Goal: Task Accomplishment & Management: Complete application form

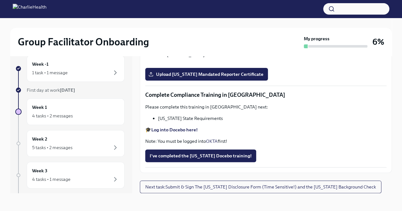
scroll to position [1303, 0]
click at [201, 78] on span "Upload [US_STATE] Mandated Reporter Certificate" at bounding box center [207, 74] width 114 height 6
click at [0, 0] on input "Upload [US_STATE] Mandated Reporter Certificate" at bounding box center [0, 0] width 0 height 0
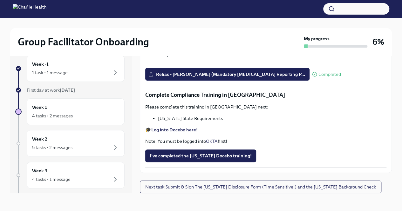
scroll to position [1354, 0]
drag, startPoint x: 158, startPoint y: 119, endPoint x: 219, endPoint y: 119, distance: 60.7
click at [219, 119] on li "[US_STATE] State Requirements" at bounding box center [272, 118] width 228 height 6
copy li "[US_STATE] State Requirements"
click at [289, 106] on p "Please complete this training in [GEOGRAPHIC_DATA] next:" at bounding box center [265, 107] width 241 height 6
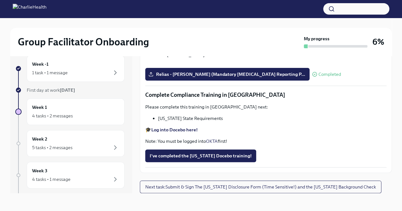
click at [208, 155] on span "I've completed the [US_STATE] Docebo training!" at bounding box center [201, 156] width 102 height 6
click at [208, 155] on div "I've completed the [US_STATE] Docebo training!" at bounding box center [265, 156] width 241 height 13
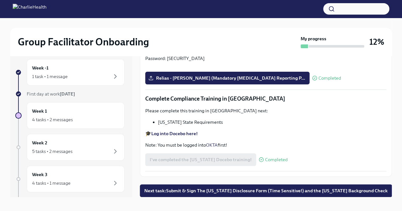
scroll to position [11, 0]
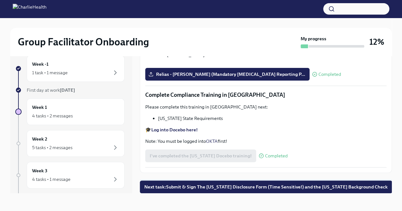
click at [218, 187] on span "Next task : Submit & Sign The [US_STATE] Disclosure Form (Time Sensitive!) and …" at bounding box center [265, 187] width 243 height 6
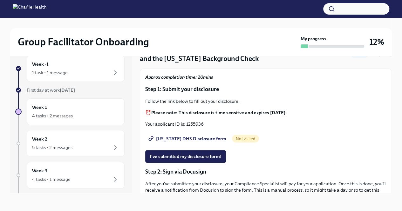
scroll to position [32, 0]
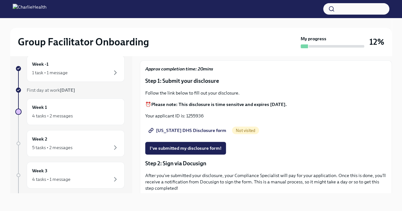
click at [190, 129] on span "[US_STATE] DHS Disclosure form" at bounding box center [188, 130] width 77 height 6
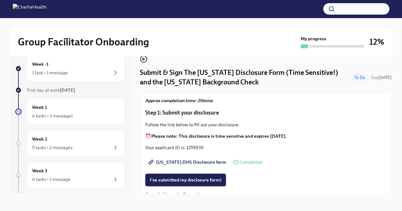
click at [192, 148] on p "Your applicant ID is: 1255936" at bounding box center [265, 148] width 241 height 6
click at [192, 147] on p "Your applicant ID is: 1255936" at bounding box center [265, 148] width 241 height 6
click at [206, 146] on p "Your applicant ID is: 1255936" at bounding box center [265, 148] width 241 height 6
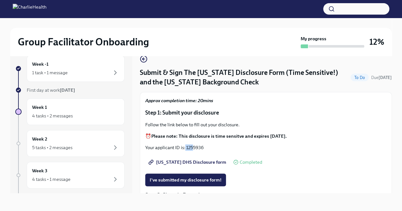
drag, startPoint x: 191, startPoint y: 150, endPoint x: 184, endPoint y: 147, distance: 6.8
click at [184, 147] on p "Your applicant ID is: 1255936" at bounding box center [265, 148] width 241 height 6
click at [201, 148] on p "Your applicant ID is: 1255936" at bounding box center [265, 148] width 241 height 6
click at [196, 147] on p "Your applicant ID is: 1255936" at bounding box center [265, 148] width 241 height 6
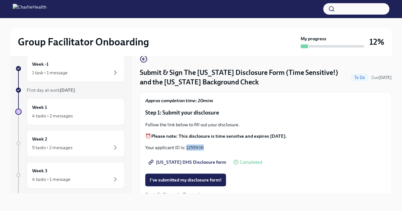
copy p "1255936"
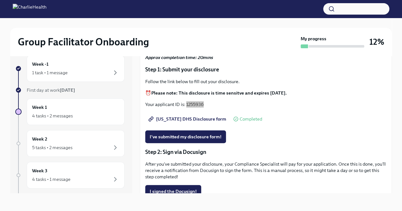
scroll to position [42, 0]
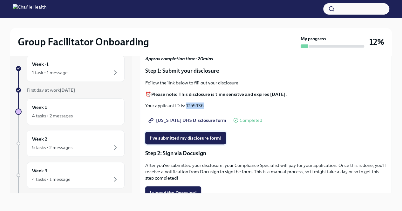
click at [205, 139] on span "I've submitted my disclosure form!" at bounding box center [186, 138] width 72 height 6
click at [205, 139] on div "I've submitted my disclosure form!" at bounding box center [265, 138] width 241 height 13
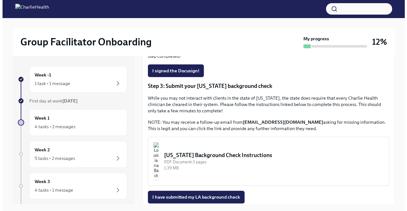
scroll to position [191, 0]
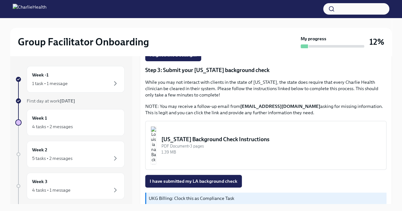
click at [214, 139] on div "[US_STATE] Background Check Instructions" at bounding box center [271, 140] width 220 height 8
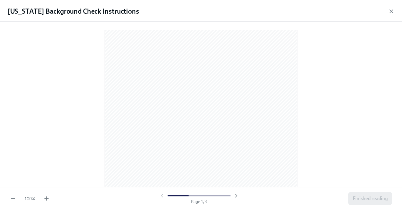
scroll to position [0, 0]
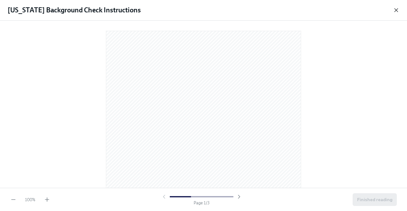
click at [398, 10] on icon "button" at bounding box center [396, 10] width 6 height 6
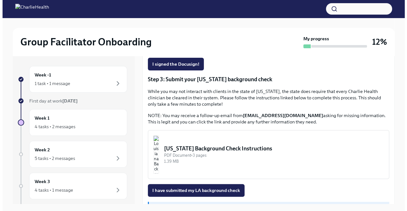
scroll to position [183, 0]
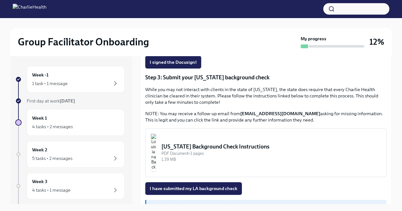
click at [203, 148] on div "[US_STATE] Background Check Instructions" at bounding box center [271, 147] width 220 height 8
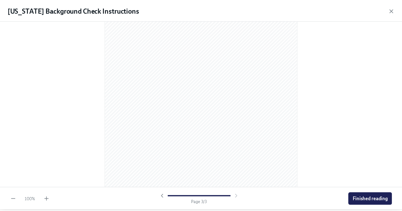
scroll to position [507, 0]
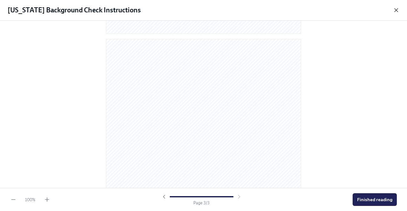
click at [396, 11] on icon "button" at bounding box center [396, 10] width 6 height 6
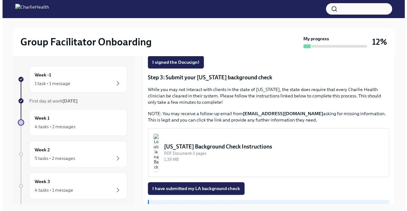
scroll to position [201, 0]
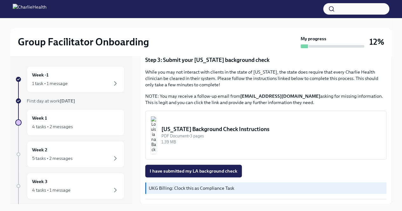
click at [211, 130] on div "[US_STATE] Background Check Instructions" at bounding box center [271, 130] width 220 height 8
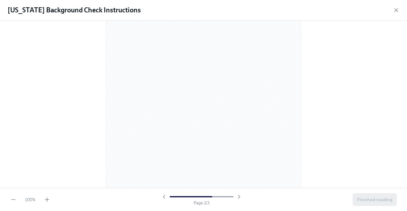
scroll to position [317, 0]
click at [44, 198] on icon "button" at bounding box center [47, 200] width 6 height 6
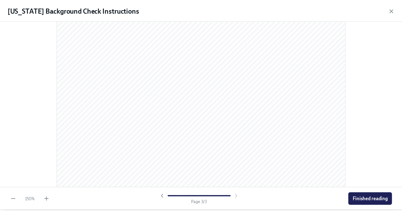
scroll to position [988, 0]
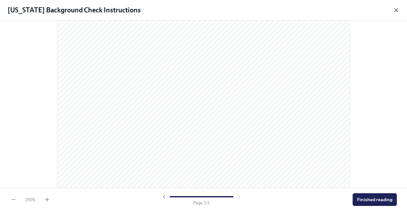
click at [398, 11] on icon "button" at bounding box center [396, 10] width 6 height 6
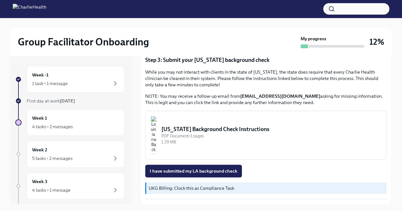
scroll to position [11, 0]
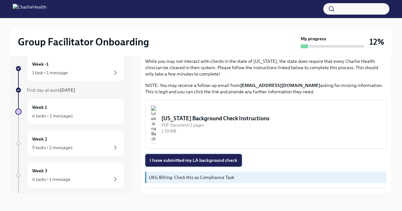
click at [217, 160] on span "I have submitted my LA background check" at bounding box center [194, 160] width 88 height 6
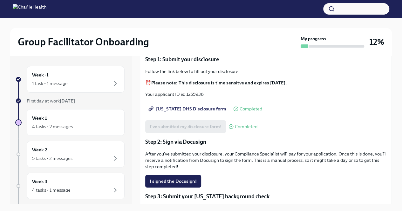
scroll to position [0, 0]
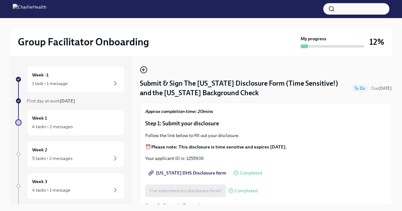
click at [142, 69] on icon "button" at bounding box center [144, 70] width 8 height 8
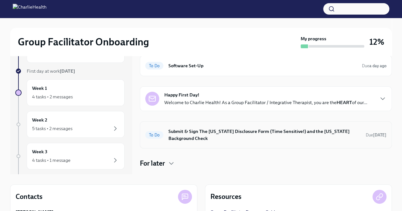
click at [231, 131] on h6 "Submit & Sign The [US_STATE] Disclosure Form (Time Sensitive!) and the [US_STAT…" at bounding box center [264, 135] width 192 height 14
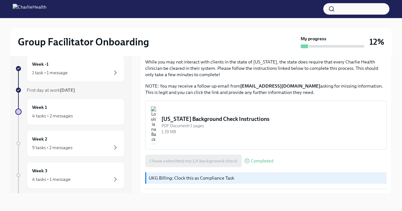
scroll to position [201, 0]
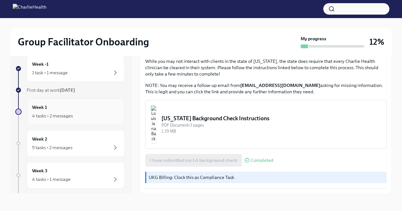
click at [65, 113] on div "4 tasks • 2 messages" at bounding box center [52, 116] width 41 height 6
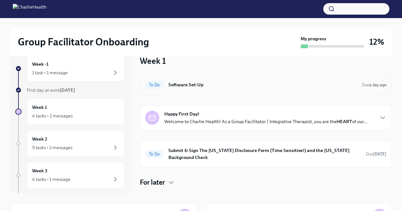
click at [249, 85] on h6 "Software Set-Up" at bounding box center [262, 84] width 188 height 7
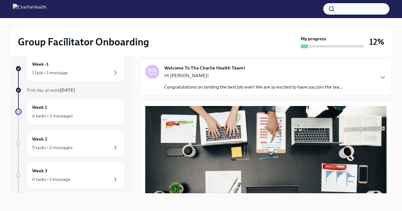
scroll to position [15, 0]
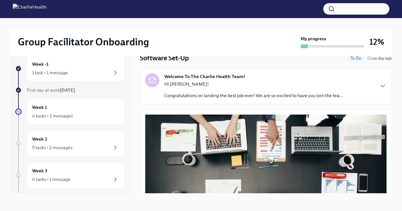
click at [251, 93] on p "Congratulations on landing the best job ever! We are so excited to have you joi…" at bounding box center [253, 95] width 179 height 6
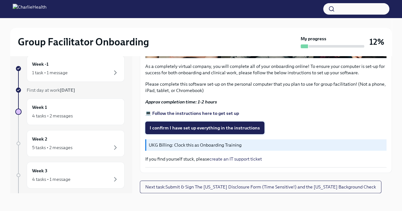
scroll to position [509, 0]
click at [196, 112] on strong "💻 Follow the instructions here to get set up" at bounding box center [192, 114] width 94 height 6
click at [227, 129] on span "I confirm I have set up everything in the instructions" at bounding box center [205, 128] width 110 height 6
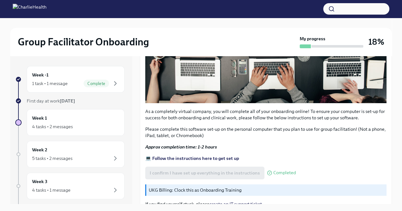
scroll to position [210, 0]
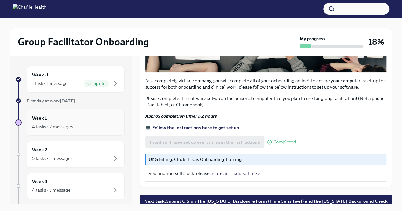
click at [78, 121] on div "Week 1 4 tasks • 2 messages" at bounding box center [75, 123] width 87 height 16
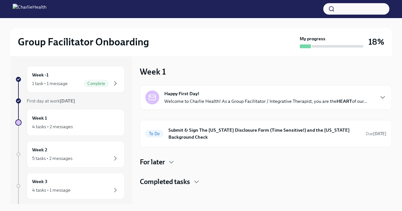
click at [249, 97] on div "Happy First Day! Welcome to Charlie Health! As a Group Facilitator / Integrativ…" at bounding box center [265, 98] width 203 height 14
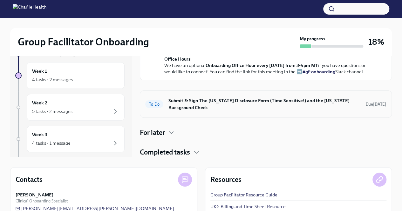
scroll to position [48, 0]
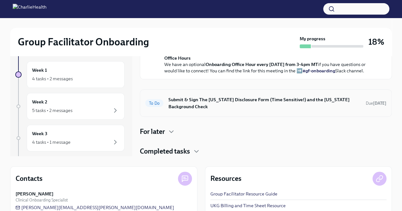
click at [223, 101] on h6 "Submit & Sign The [US_STATE] Disclosure Form (Time Sensitive!) and the [US_STAT…" at bounding box center [264, 103] width 192 height 14
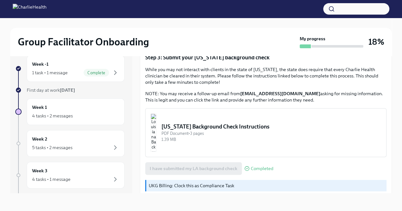
scroll to position [201, 0]
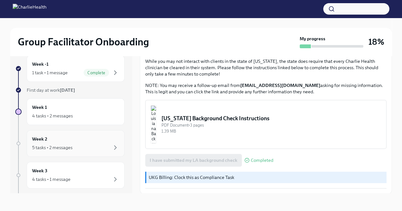
click at [71, 140] on div "Week 2 5 tasks • 2 messages" at bounding box center [75, 144] width 87 height 16
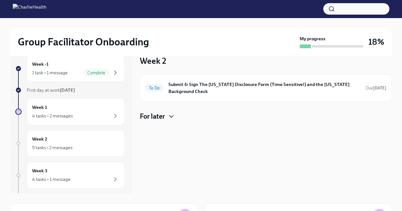
click at [170, 116] on icon "button" at bounding box center [171, 117] width 4 height 2
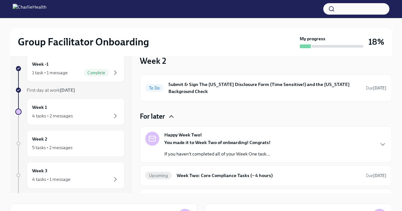
click at [276, 146] on div "Happy Week Two! You made it to Week Two of onboarding! Congrats! If you haven't…" at bounding box center [265, 144] width 241 height 25
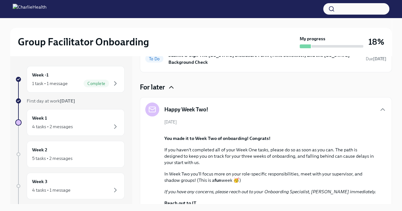
scroll to position [40, 0]
click at [65, 124] on div "4 tasks • 2 messages" at bounding box center [52, 127] width 41 height 6
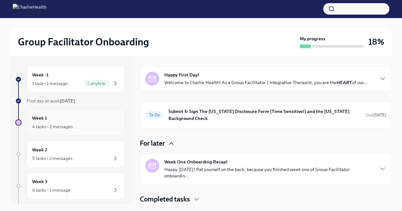
scroll to position [18, 0]
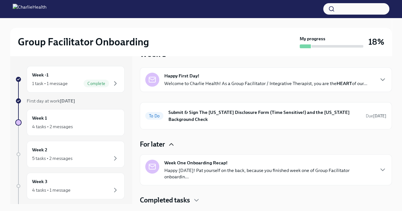
click at [223, 167] on p "Happy [DATE]! Pat yourself on the back, because you finished week one of Group …" at bounding box center [268, 173] width 209 height 13
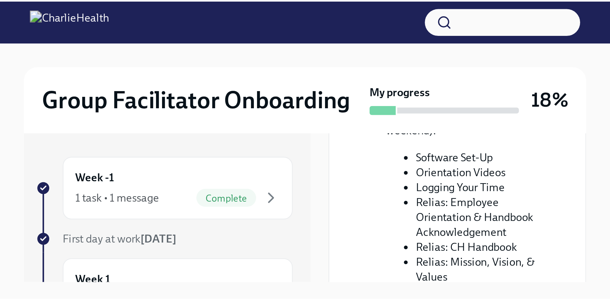
scroll to position [0, 0]
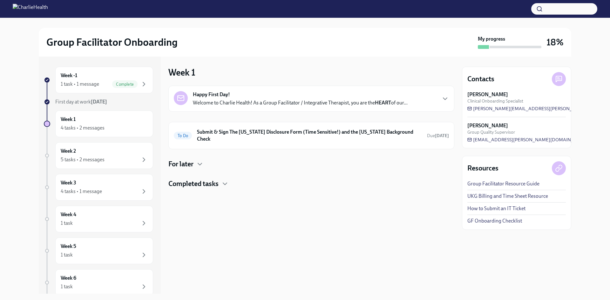
click at [330, 98] on div "Happy First Day! Welcome to Charlie Health! As a Group Facilitator / Integrativ…" at bounding box center [300, 98] width 215 height 15
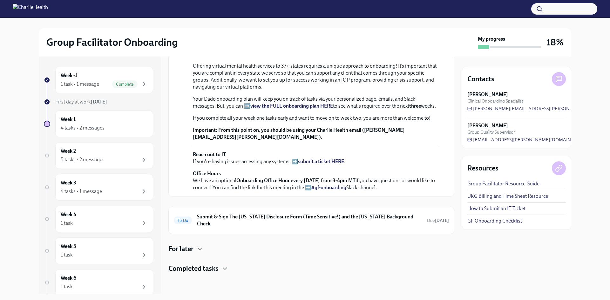
scroll to position [63, 0]
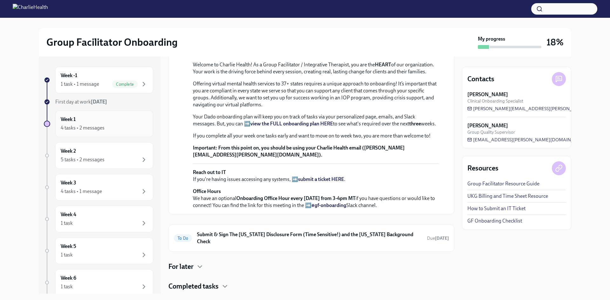
click at [90, 121] on div "Week 1 4 tasks • 2 messages" at bounding box center [104, 124] width 87 height 16
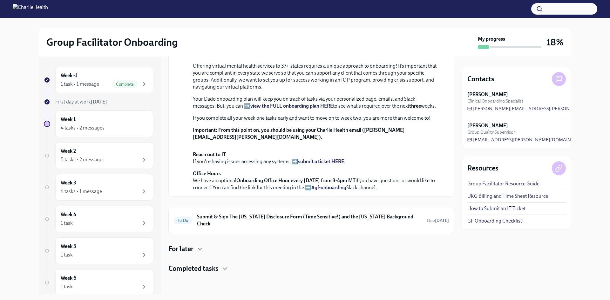
scroll to position [190, 0]
click at [85, 122] on div "Week 1 4 tasks • 2 messages" at bounding box center [104, 124] width 87 height 16
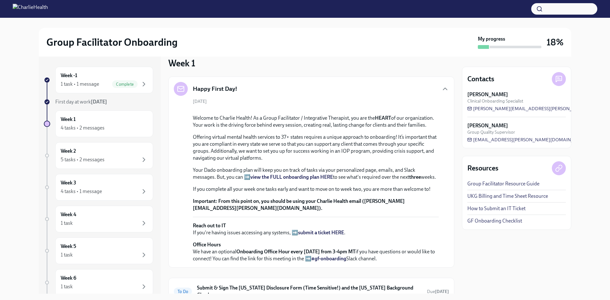
scroll to position [0, 0]
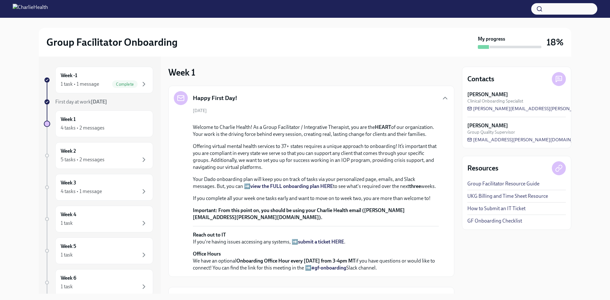
click at [402, 101] on div "Happy First Day!" at bounding box center [311, 98] width 275 height 14
click at [402, 96] on icon "button" at bounding box center [445, 98] width 8 height 8
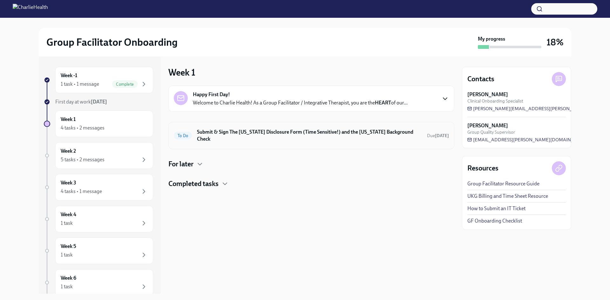
click at [275, 134] on h6 "Submit & Sign The [US_STATE] Disclosure Form (Time Sensitive!) and the [US_STAT…" at bounding box center [309, 136] width 225 height 14
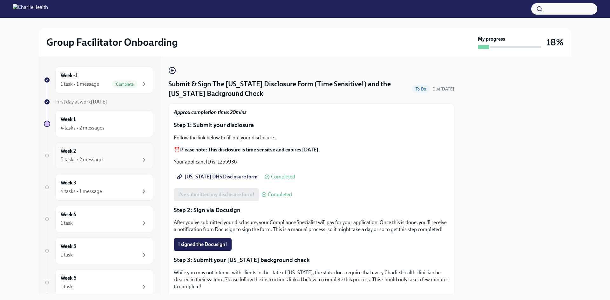
click at [79, 157] on div "5 tasks • 2 messages" at bounding box center [83, 159] width 44 height 7
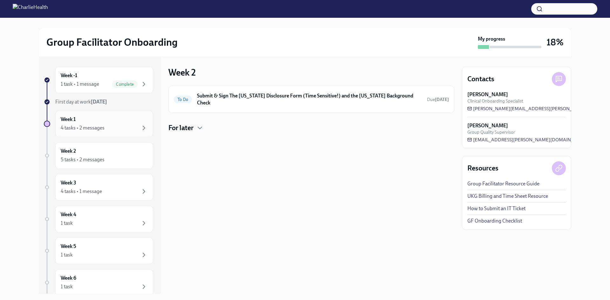
click at [87, 122] on div "Week 1 4 tasks • 2 messages" at bounding box center [104, 124] width 87 height 16
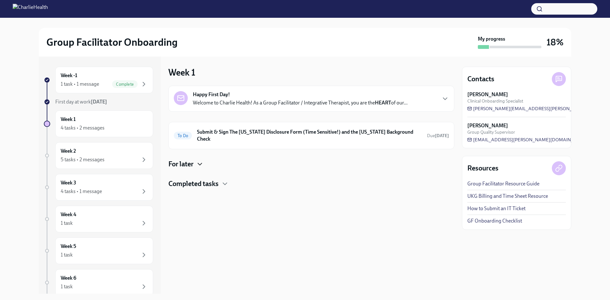
click at [201, 160] on icon "button" at bounding box center [200, 164] width 8 height 8
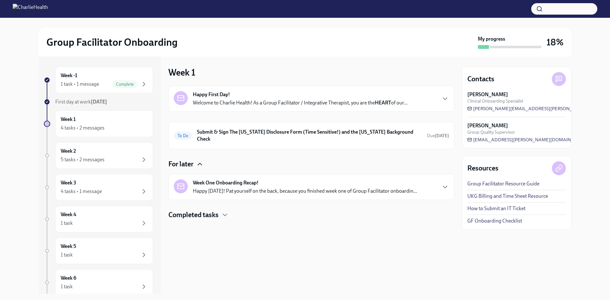
click at [334, 180] on div "Week One Onboarding Recap! Happy [DATE]! Pat yourself on the back, because you …" at bounding box center [305, 187] width 224 height 15
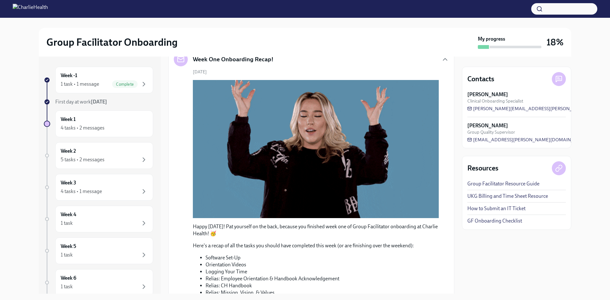
scroll to position [222, 0]
